Goal: Navigation & Orientation: Find specific page/section

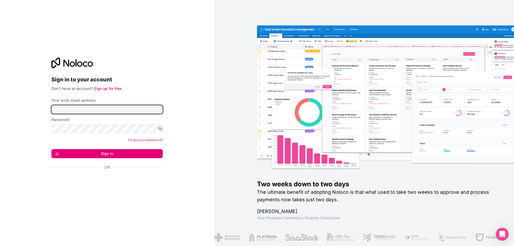
type input "**********"
click at [135, 157] on button "Sign in" at bounding box center [106, 153] width 111 height 9
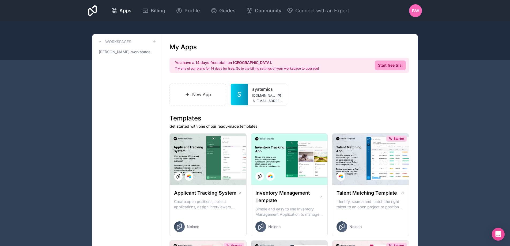
click at [241, 95] on span "S" at bounding box center [239, 94] width 4 height 9
click at [0, 0] on icon at bounding box center [0, 0] width 0 height 0
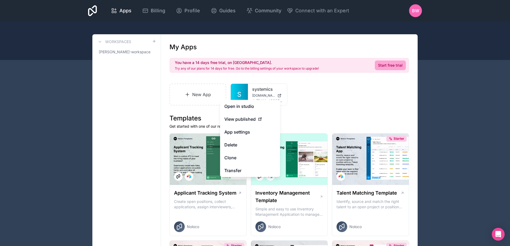
click at [415, 11] on span "BW" at bounding box center [415, 11] width 7 height 6
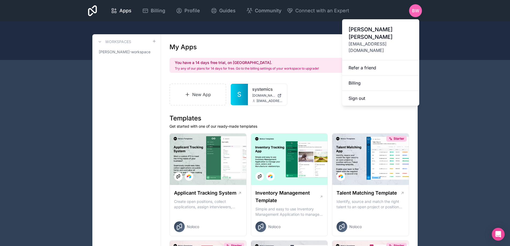
click at [363, 76] on link "Billing" at bounding box center [380, 83] width 77 height 15
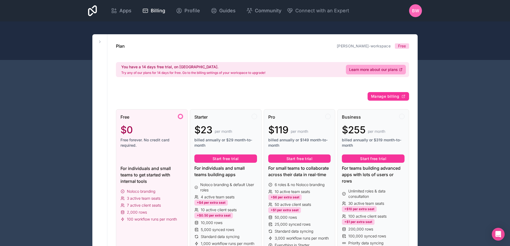
click at [407, 10] on div "Apps Billing Profile Guides Community Connect with an Expert BW Billing Profile…" at bounding box center [255, 10] width 343 height 21
click at [412, 10] on div "BW" at bounding box center [415, 10] width 13 height 13
click at [123, 13] on span "Apps" at bounding box center [125, 11] width 12 height 8
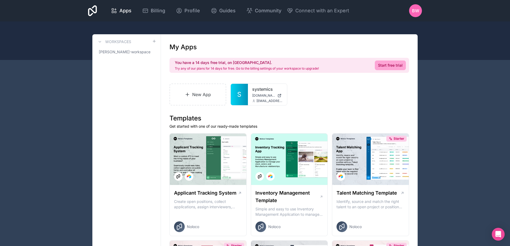
click at [238, 99] on span "S" at bounding box center [239, 94] width 4 height 9
click at [0, 0] on div at bounding box center [0, 0] width 0 height 0
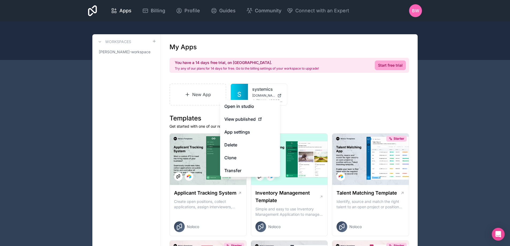
click at [253, 121] on span "View published" at bounding box center [239, 119] width 31 height 6
click at [257, 120] on div "View published" at bounding box center [249, 119] width 51 height 6
click at [262, 120] on icon at bounding box center [260, 119] width 4 height 4
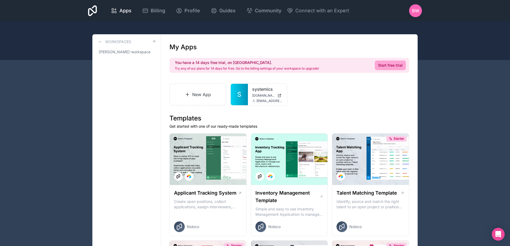
click at [262, 94] on span "[DOMAIN_NAME]" at bounding box center [263, 95] width 23 height 4
click at [281, 102] on span "[EMAIL_ADDRESS][DOMAIN_NAME]" at bounding box center [270, 101] width 26 height 4
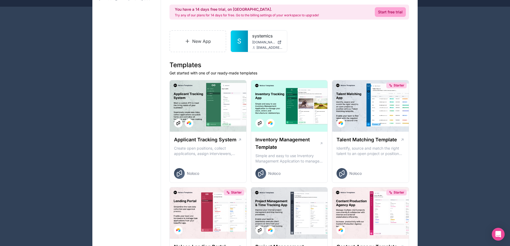
scroll to position [54, 0]
click at [0, 0] on icon at bounding box center [0, 0] width 0 height 0
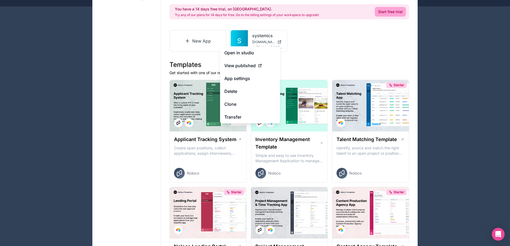
click at [249, 62] on span "View published" at bounding box center [239, 65] width 31 height 6
click at [264, 65] on div "View published" at bounding box center [249, 65] width 51 height 6
click at [263, 65] on div "View published" at bounding box center [249, 65] width 51 height 6
click at [262, 66] on div "View published" at bounding box center [249, 65] width 51 height 6
click at [261, 65] on icon at bounding box center [260, 65] width 4 height 4
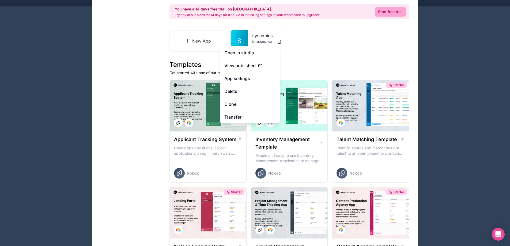
click at [234, 52] on link "Open in studio" at bounding box center [250, 52] width 60 height 13
